Goal: Information Seeking & Learning: Learn about a topic

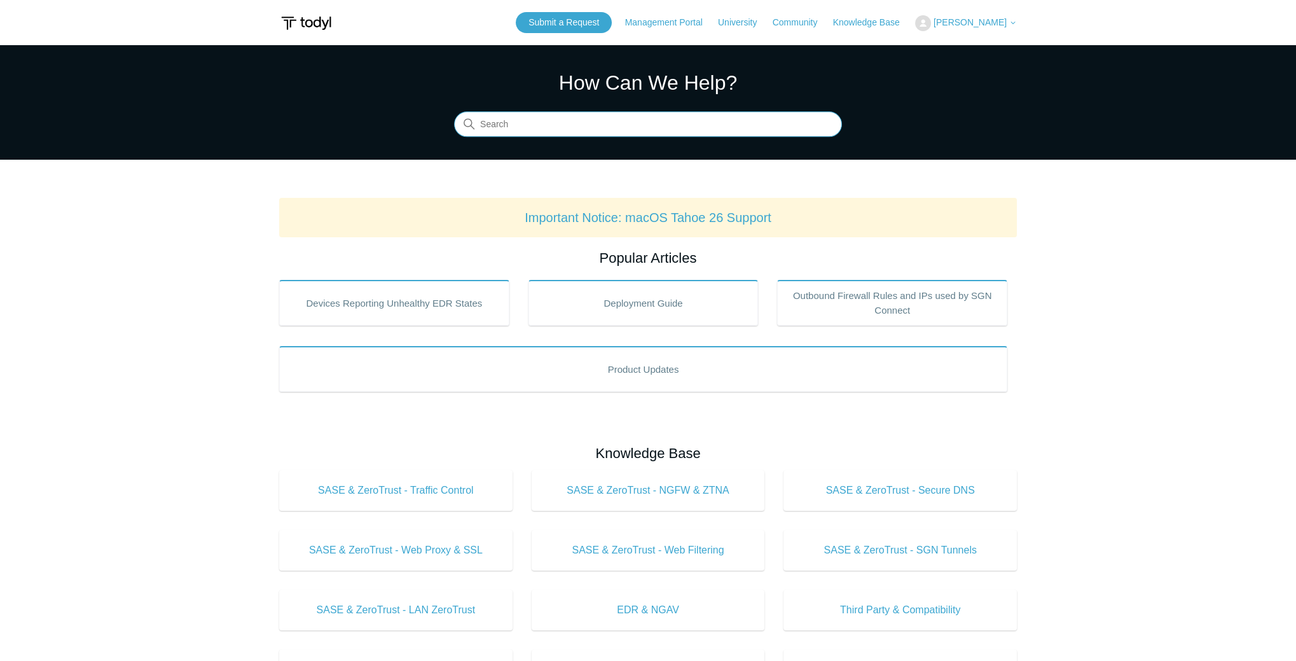
click at [497, 130] on input "Search" at bounding box center [648, 124] width 388 height 25
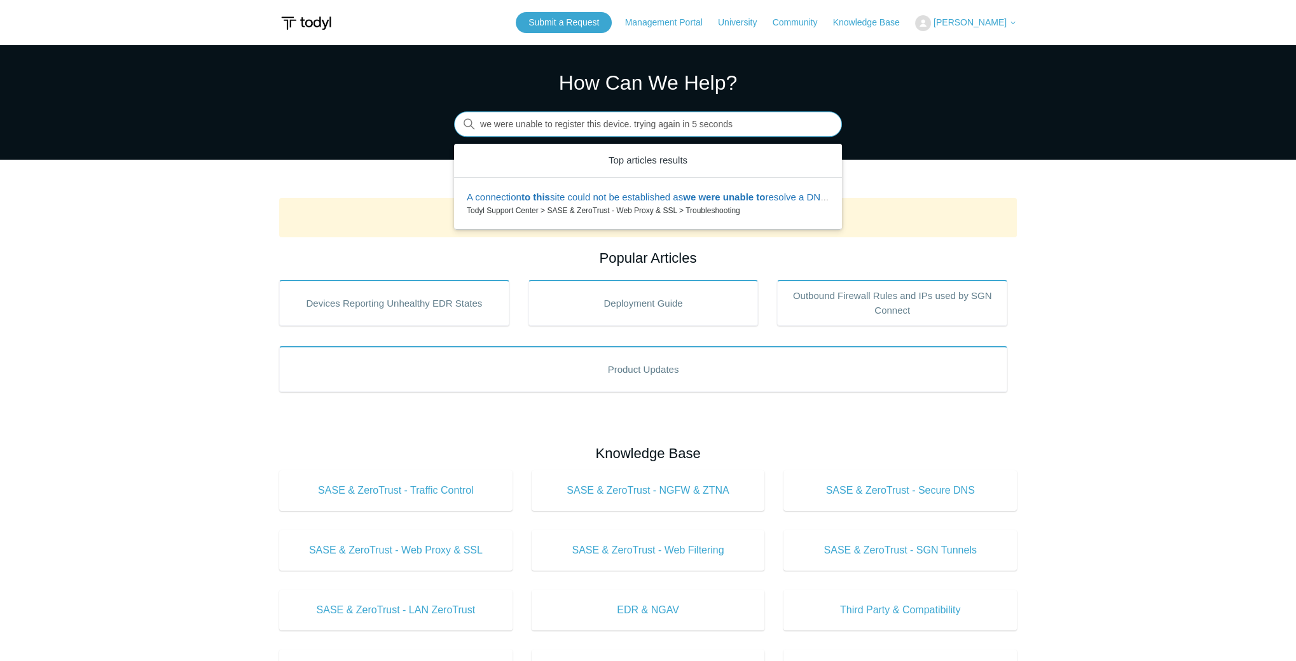
type input "we were unable to register this device. trying again in 5 seconds"
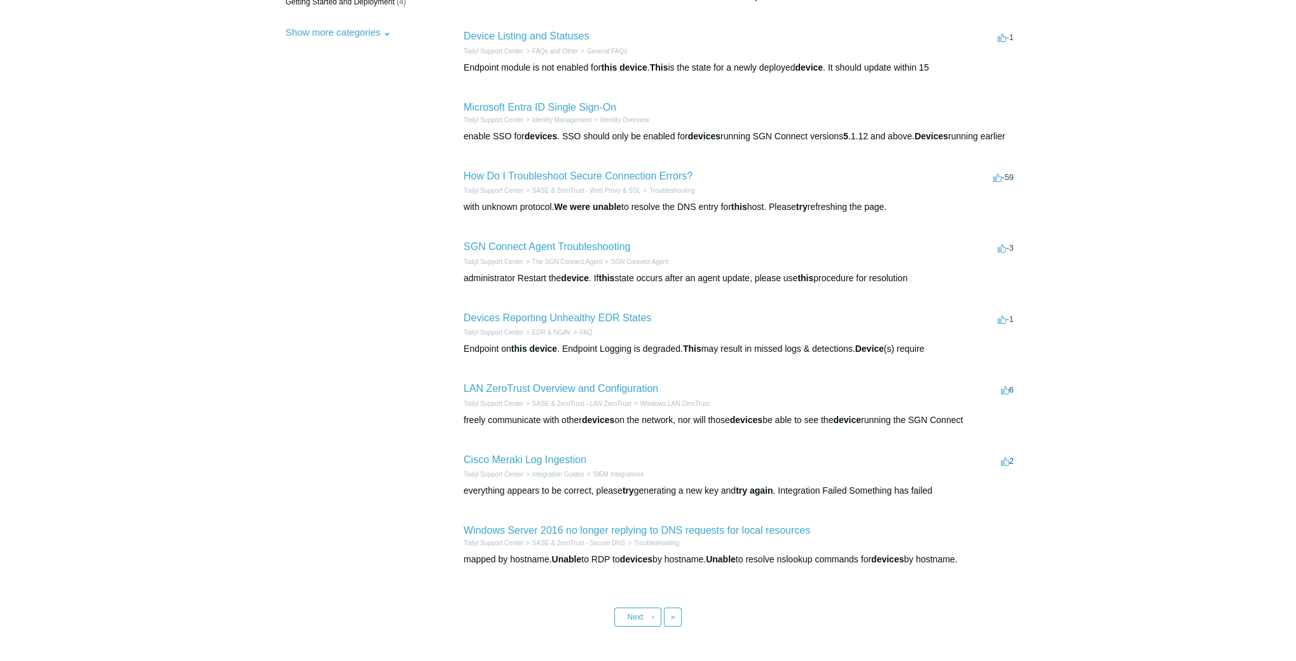
scroll to position [332, 0]
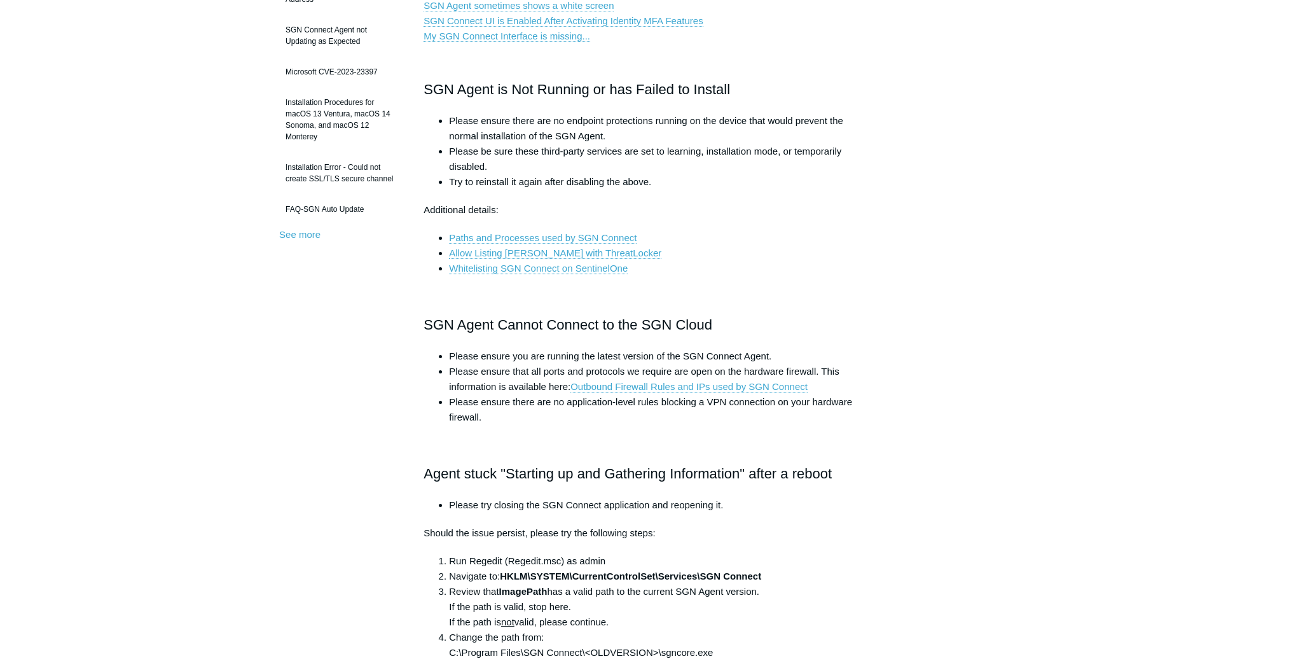
scroll to position [277, 0]
